Goal: Information Seeking & Learning: Learn about a topic

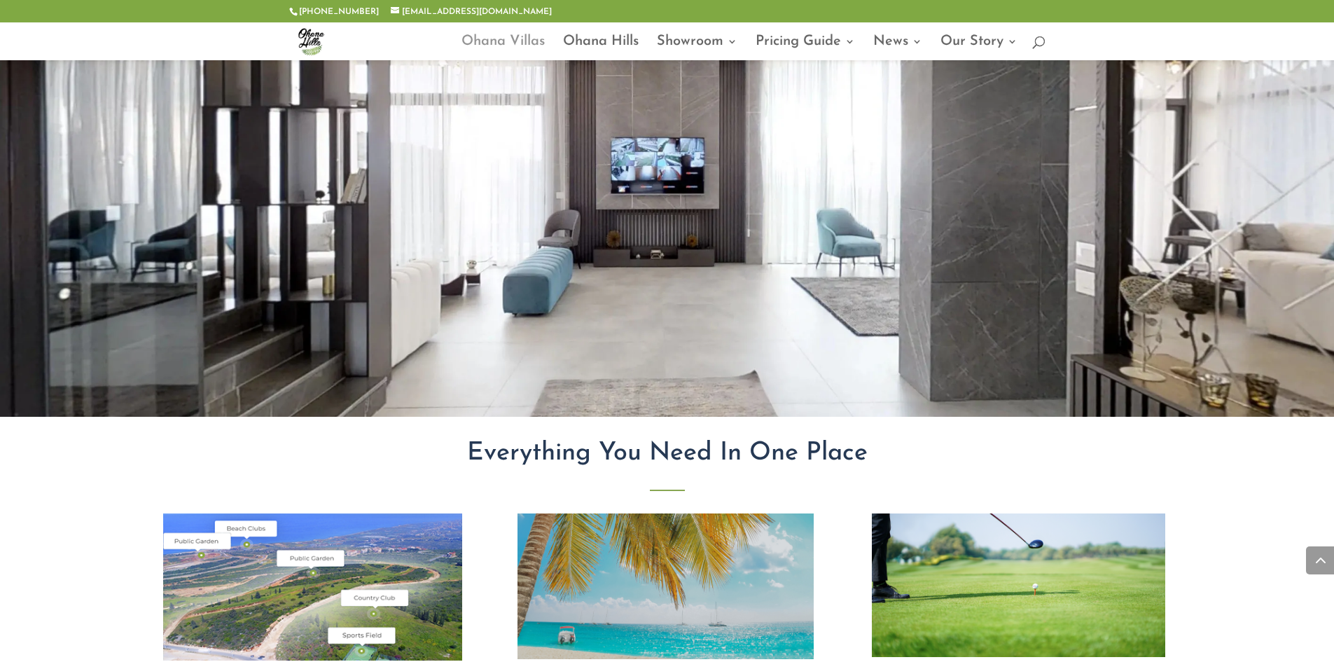
scroll to position [2443, 0]
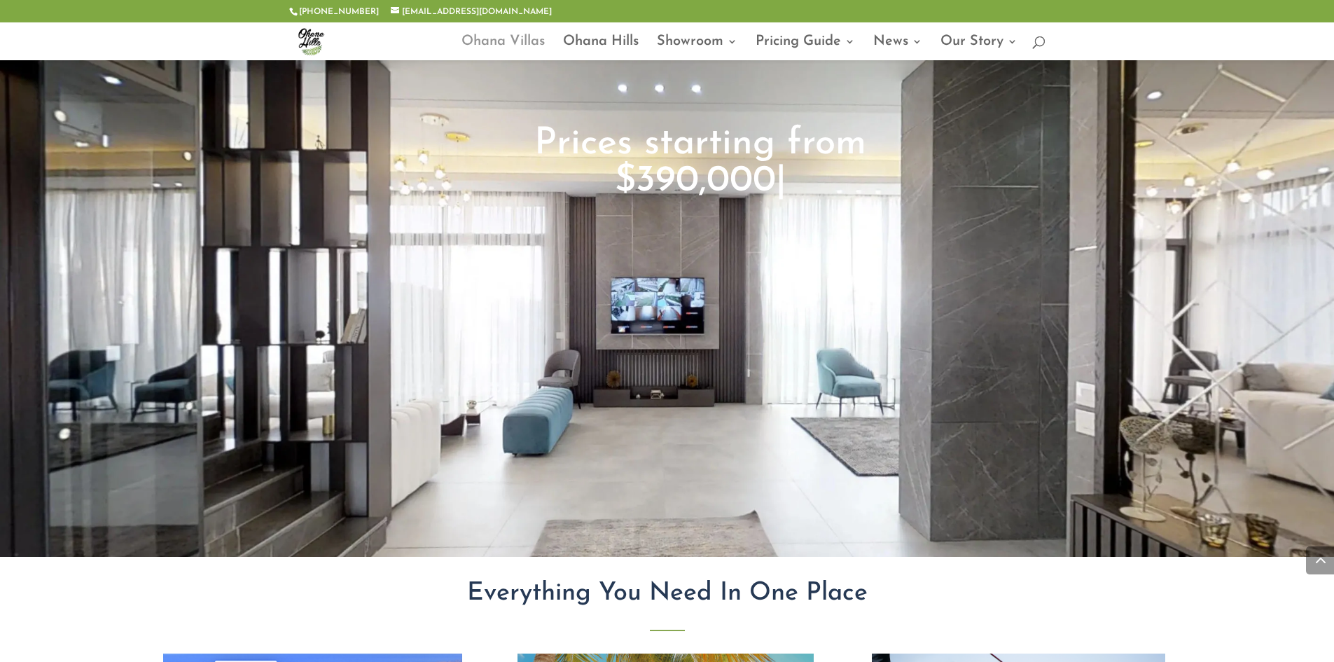
click at [506, 36] on link "Ohana Villas" at bounding box center [502, 48] width 83 height 24
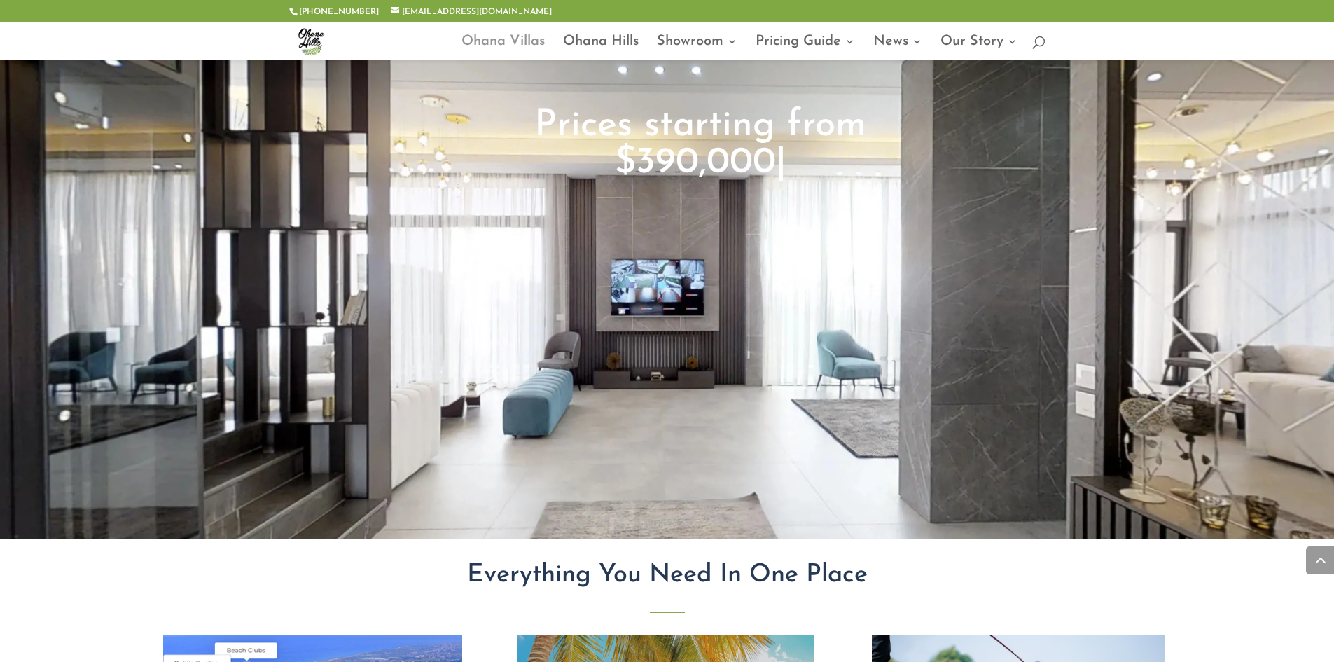
click at [518, 37] on link "Ohana Villas" at bounding box center [502, 48] width 83 height 24
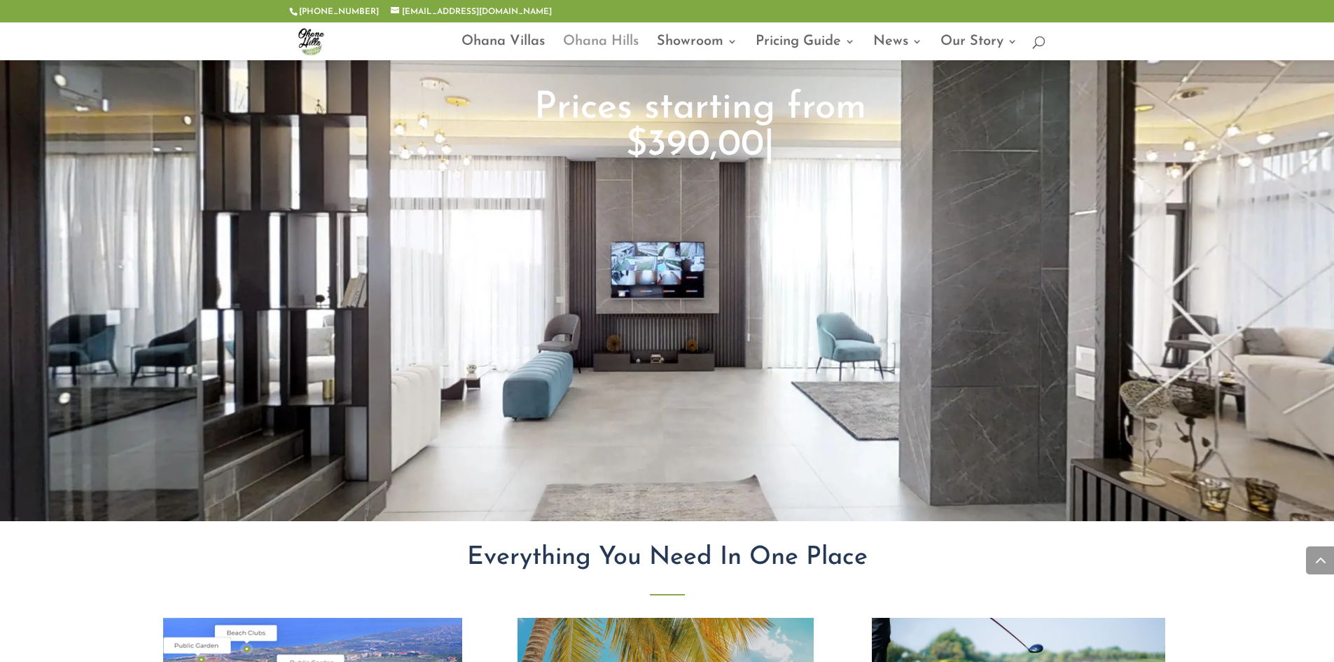
click at [612, 37] on link "Ohana Hills" at bounding box center [601, 48] width 76 height 24
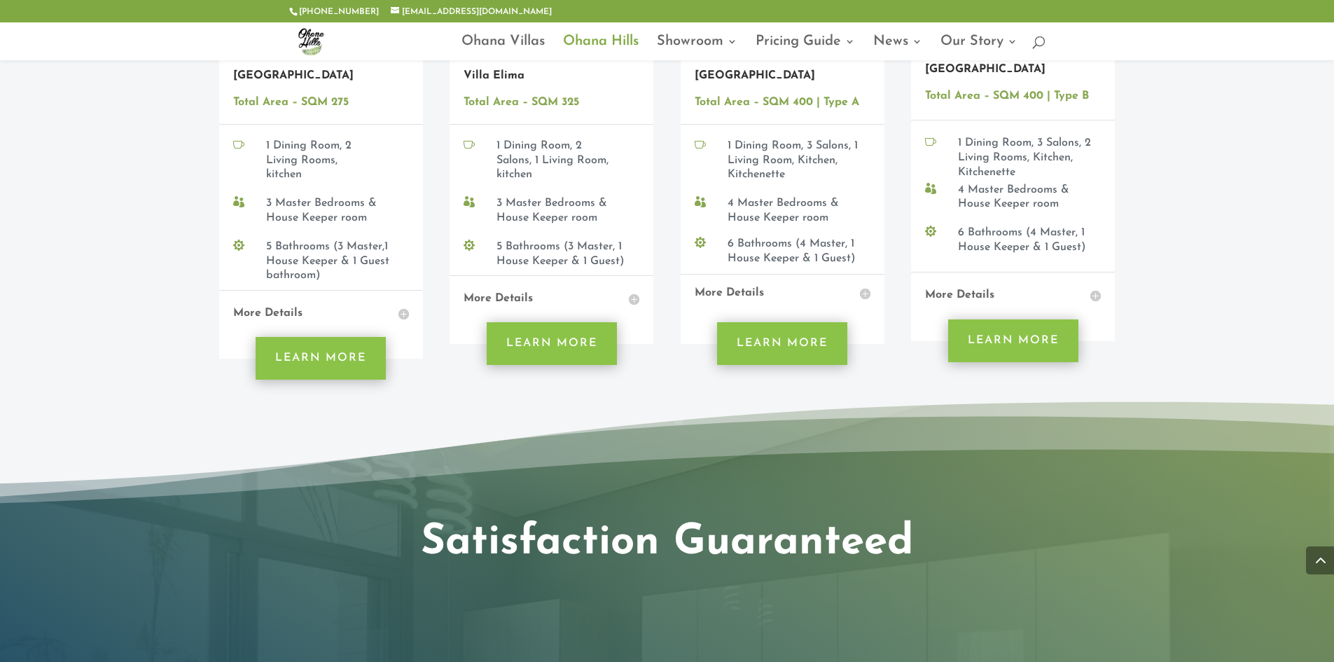
scroll to position [1820, 0]
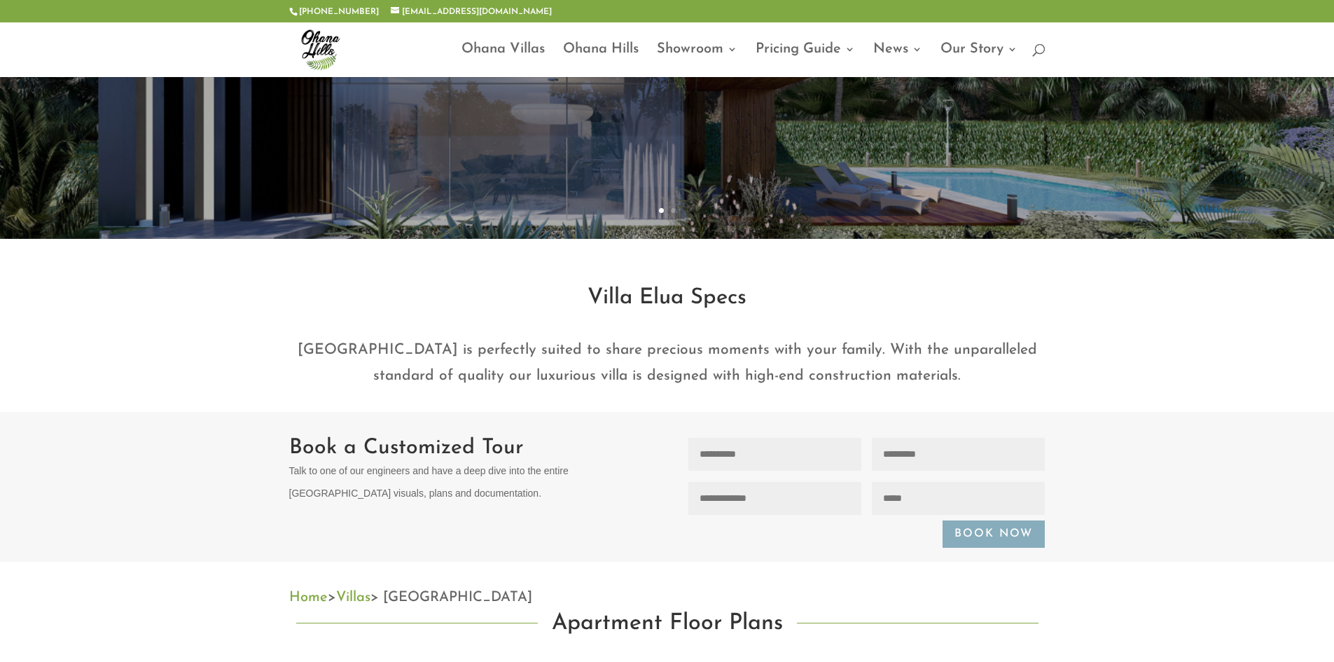
scroll to position [70, 0]
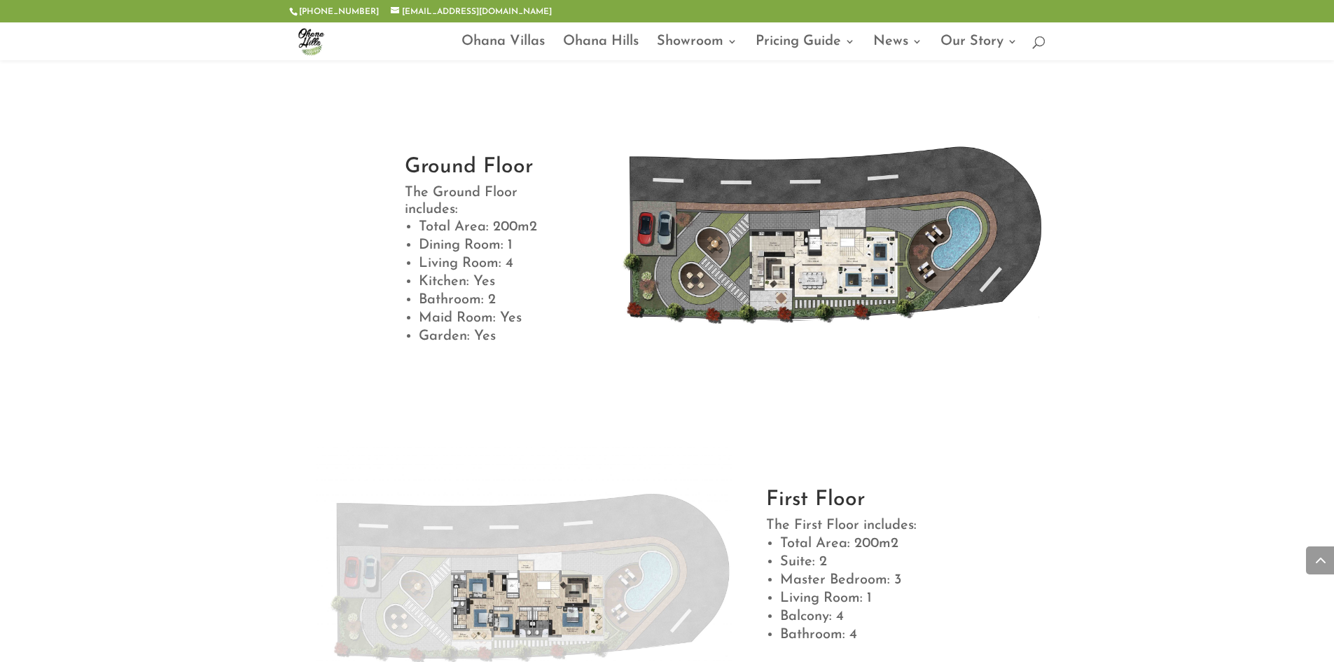
scroll to position [980, 0]
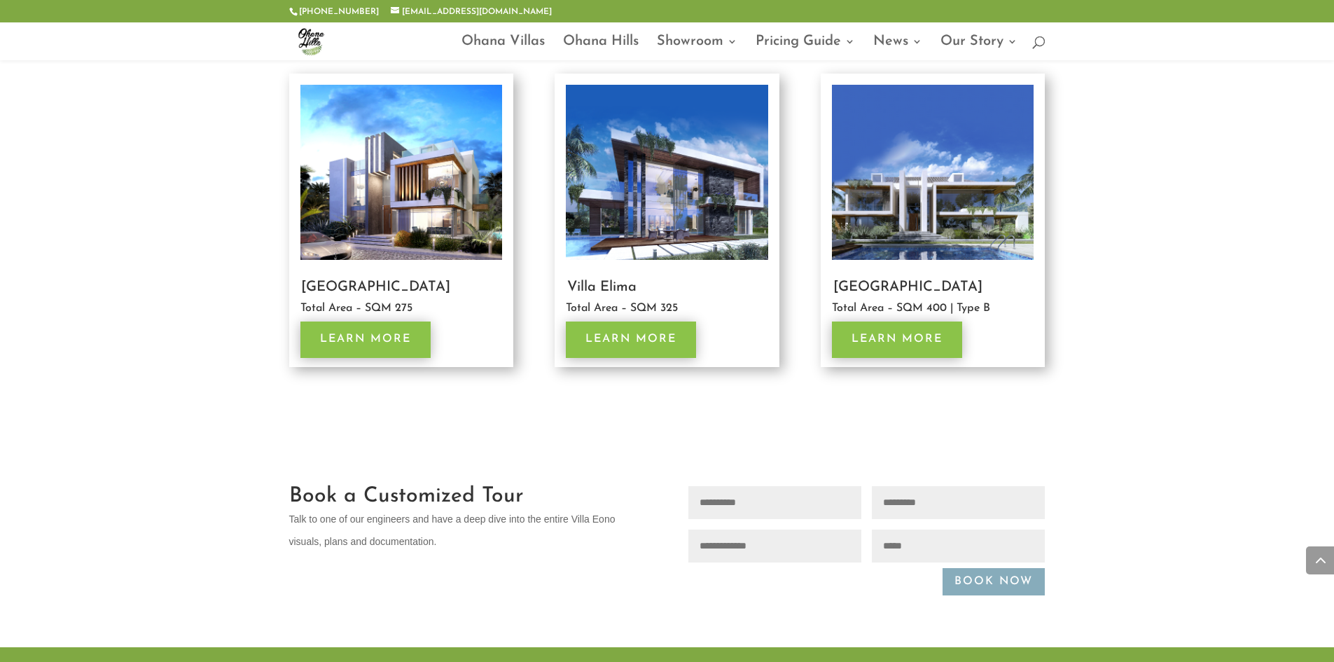
scroll to position [2310, 0]
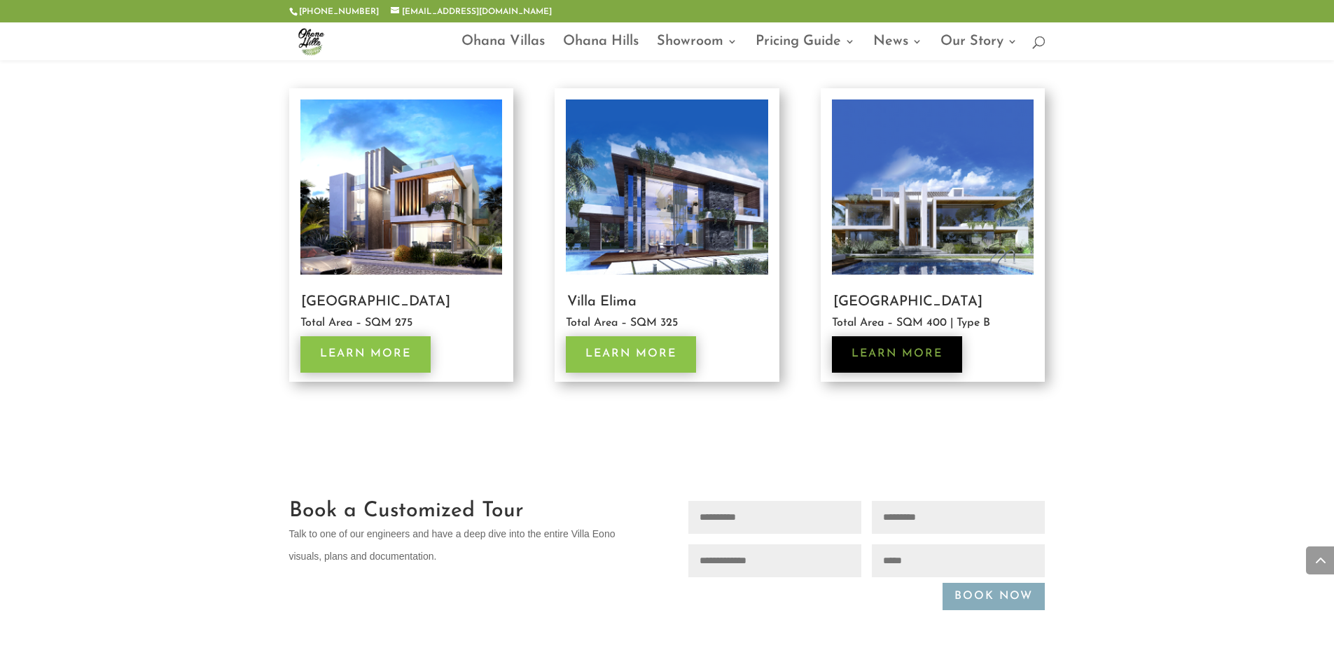
click at [878, 354] on link "Learn More" at bounding box center [897, 354] width 130 height 36
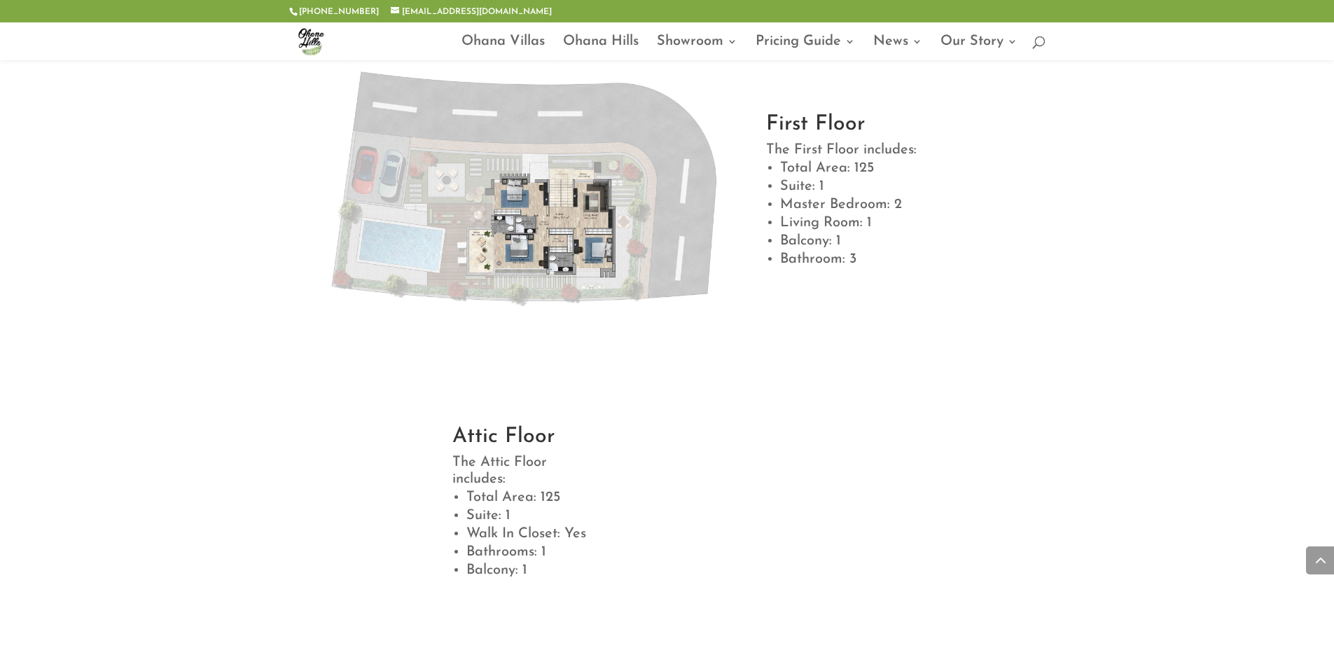
scroll to position [1190, 0]
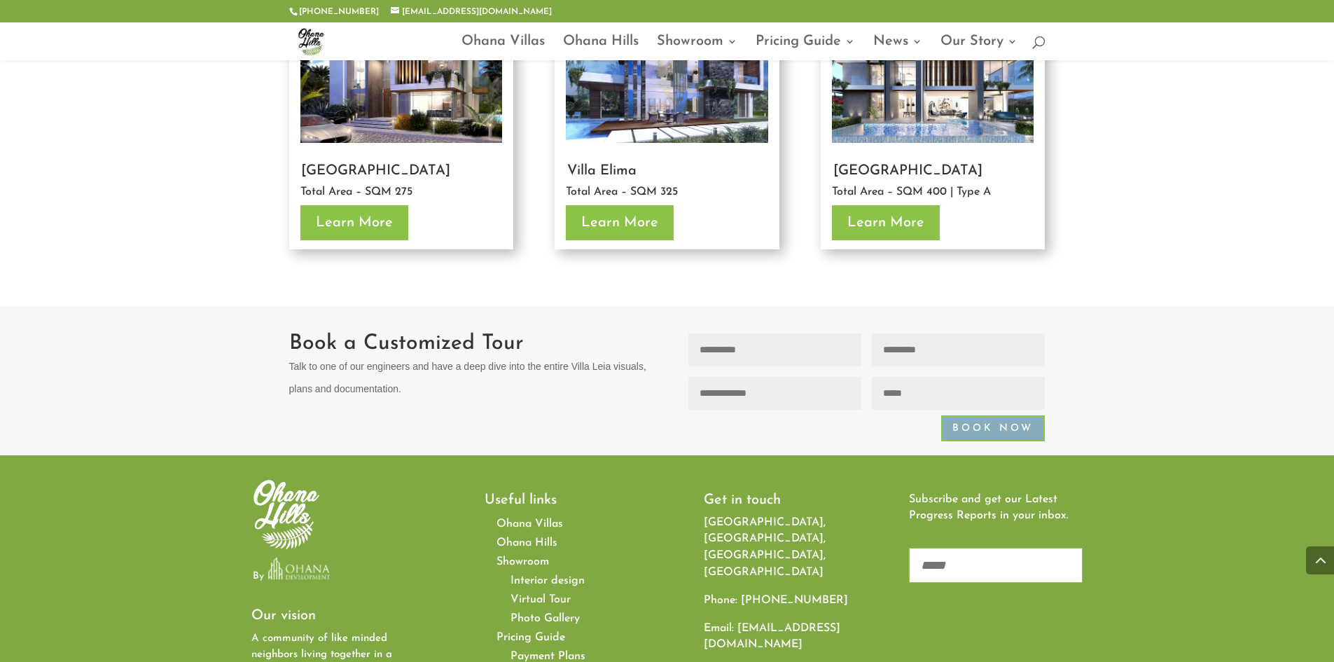
scroll to position [2660, 0]
